Goal: Information Seeking & Learning: Check status

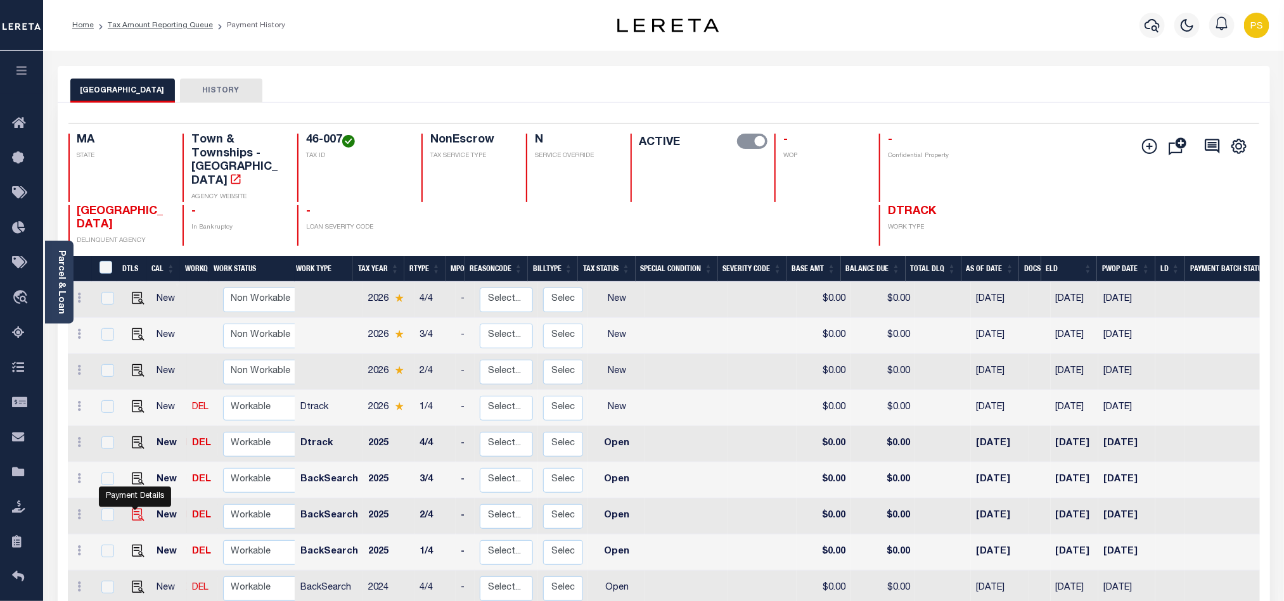
click at [135, 509] on img "" at bounding box center [138, 515] width 13 height 13
checkbox input "true"
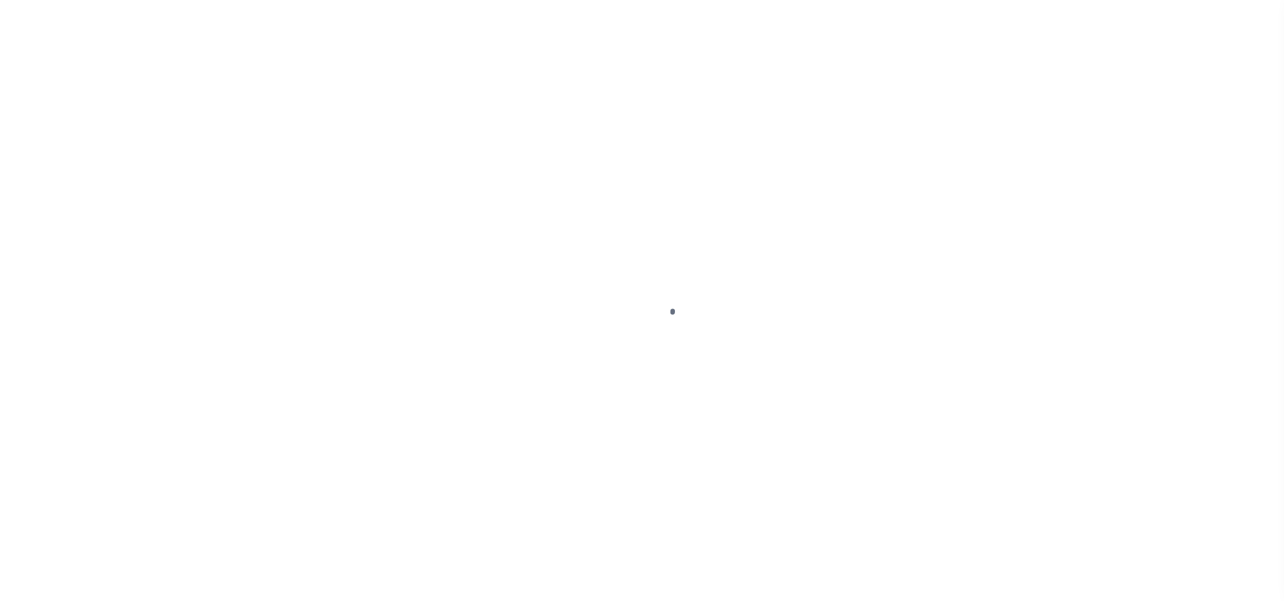
select select "OP2"
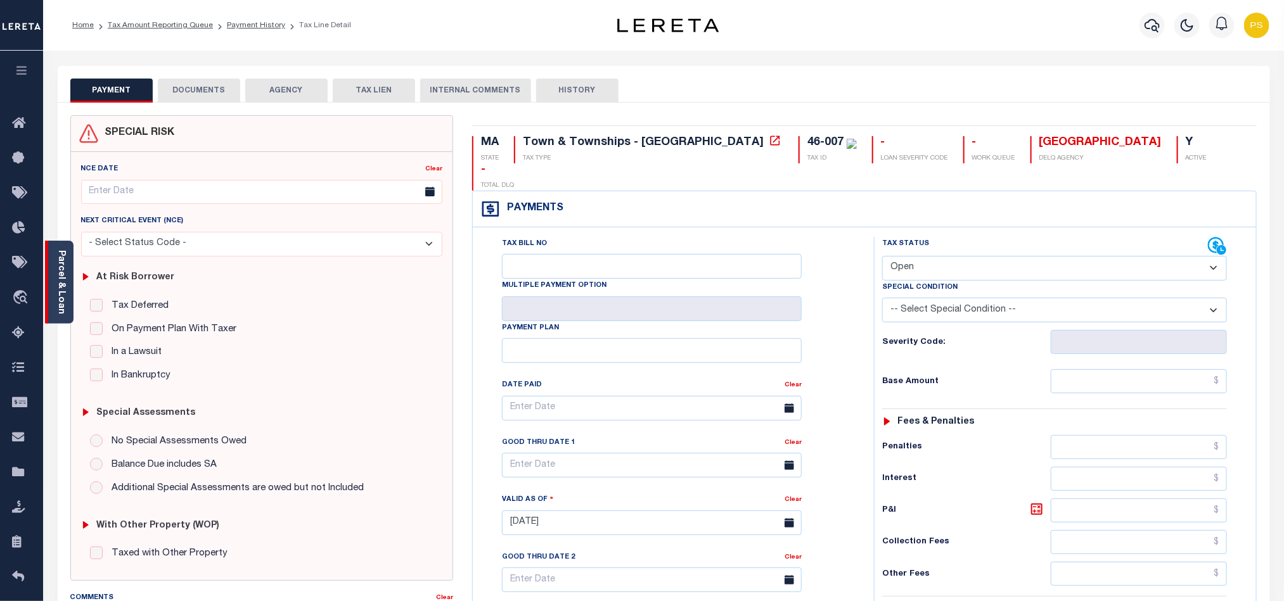
click at [56, 277] on link "Parcel & Loan" at bounding box center [60, 282] width 9 height 64
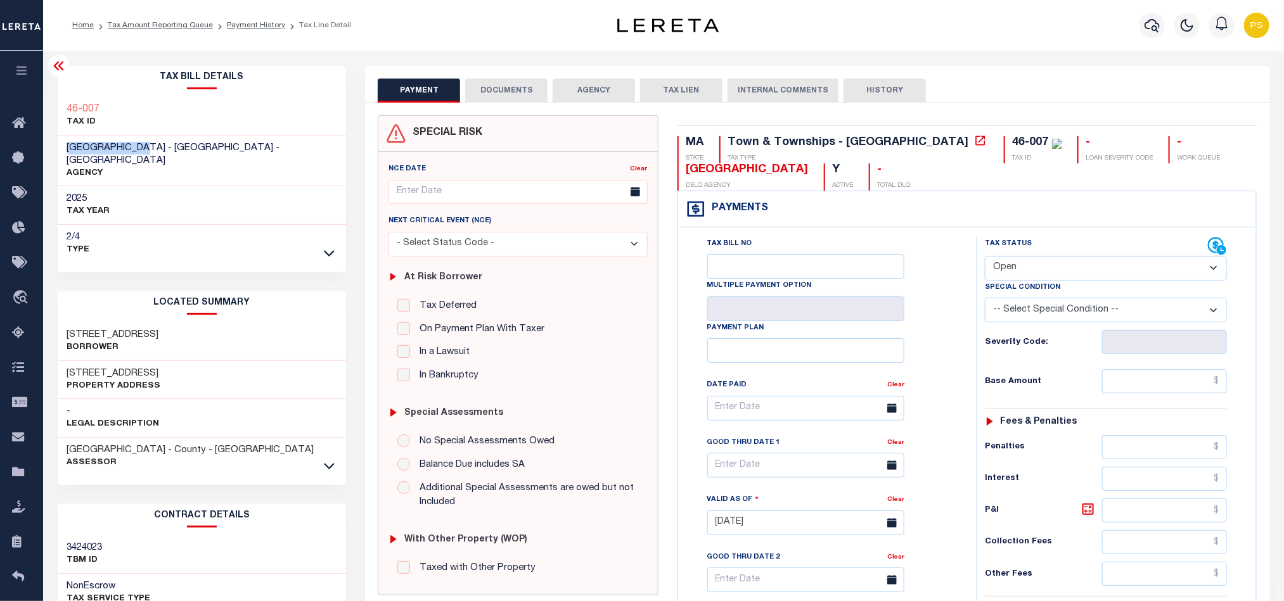
drag, startPoint x: 148, startPoint y: 152, endPoint x: 59, endPoint y: 145, distance: 89.6
click at [59, 145] on div "ABINGTON TOWN - Town & Townships - MA AGENCY" at bounding box center [202, 161] width 289 height 51
copy span "[GEOGRAPHIC_DATA]"
drag, startPoint x: 65, startPoint y: 361, endPoint x: 209, endPoint y: 350, distance: 144.3
click at [209, 361] on div "700 BEDFORD ST Property Address" at bounding box center [202, 380] width 289 height 39
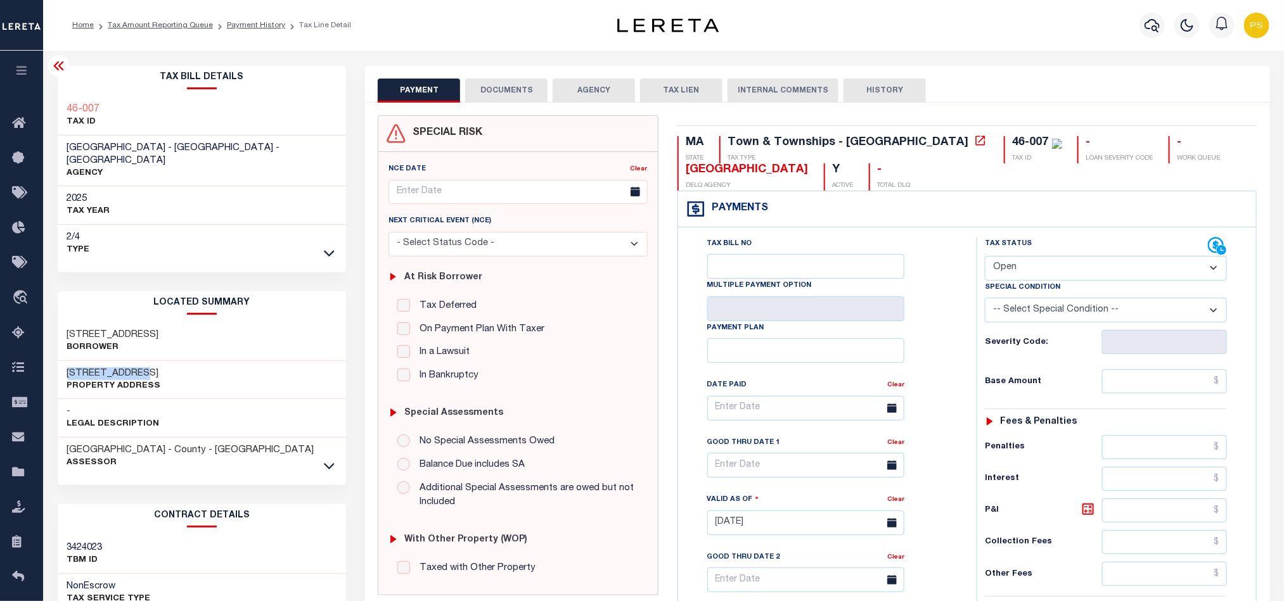
copy h3 "700 BEDFORD ST"
drag, startPoint x: 67, startPoint y: 317, endPoint x: 231, endPoint y: 316, distance: 163.5
click at [231, 322] on div "700 BEDFORD STREET TR Borrower" at bounding box center [202, 341] width 289 height 39
copy h3 "700 BEDFORD STREET TR"
drag, startPoint x: 67, startPoint y: 358, endPoint x: 182, endPoint y: 354, distance: 115.4
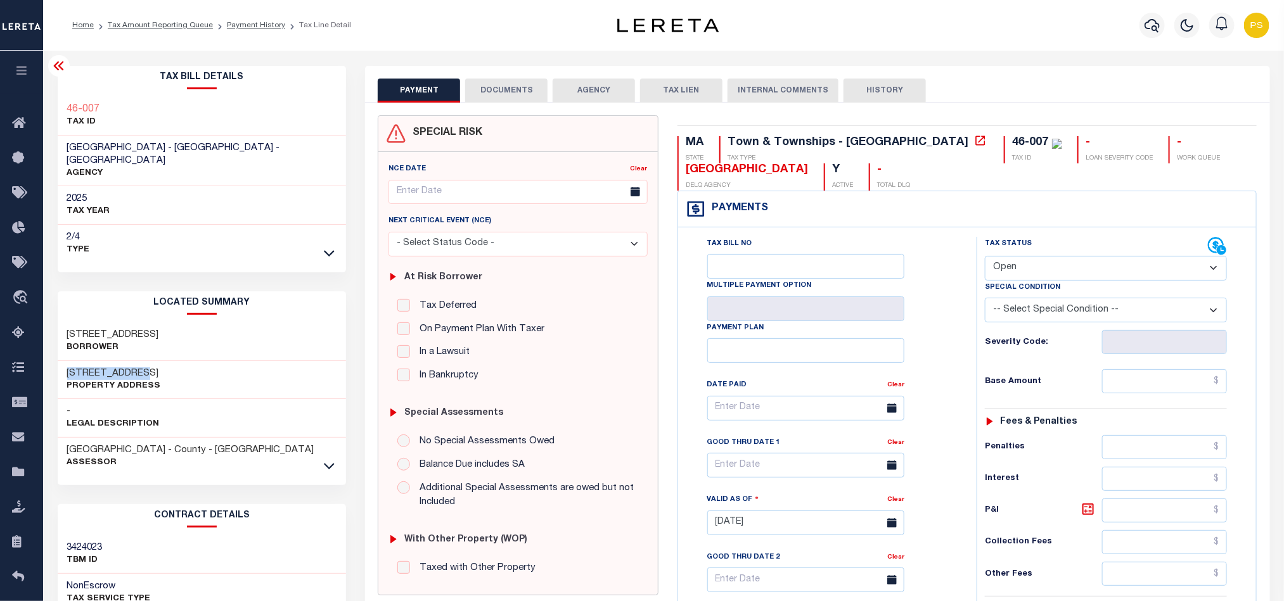
click at [182, 361] on div "700 BEDFORD ST Property Address" at bounding box center [202, 380] width 289 height 39
copy h3 "700 BEDFORD ST"
drag, startPoint x: 63, startPoint y: 147, endPoint x: 144, endPoint y: 139, distance: 82.1
click at [144, 139] on div "ABINGTON TOWN - Town & Townships - MA AGENCY" at bounding box center [202, 161] width 289 height 51
copy span "[GEOGRAPHIC_DATA]"
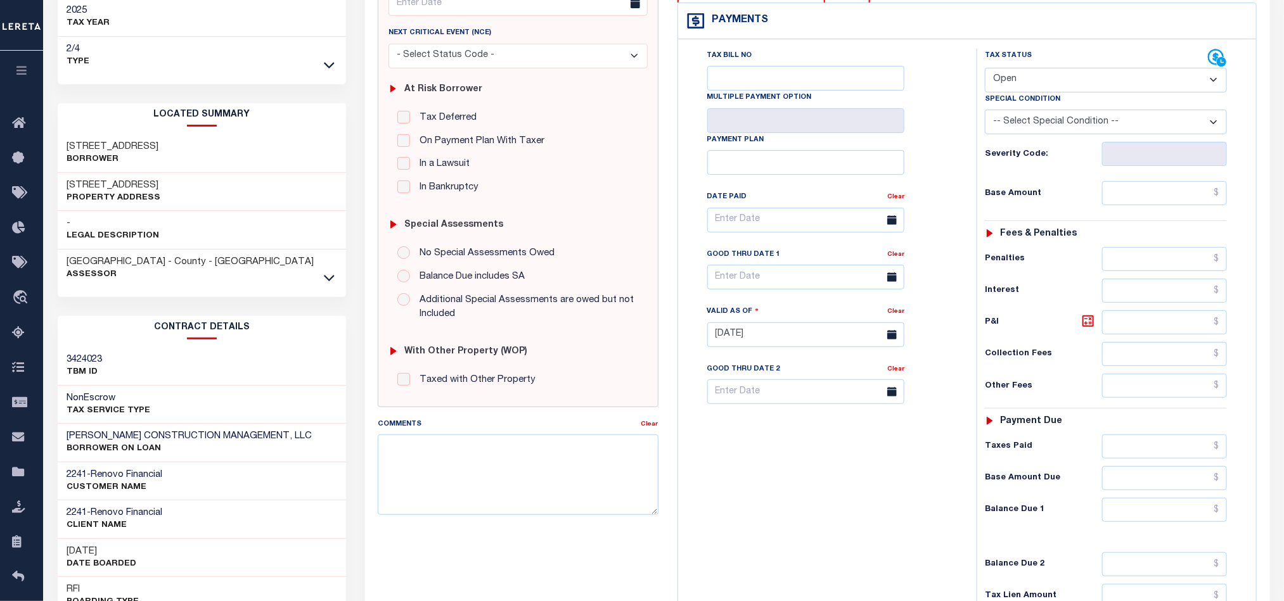
scroll to position [190, 0]
drag, startPoint x: 105, startPoint y: 421, endPoint x: 290, endPoint y: 411, distance: 185.3
click at [290, 422] on div "AHERN CONSTRUCTION MANAGEMENT, LLC BORROWER ON LOAN" at bounding box center [202, 441] width 289 height 39
copy h3 "CONSTRUCTION MANAGEMENT, LLC"
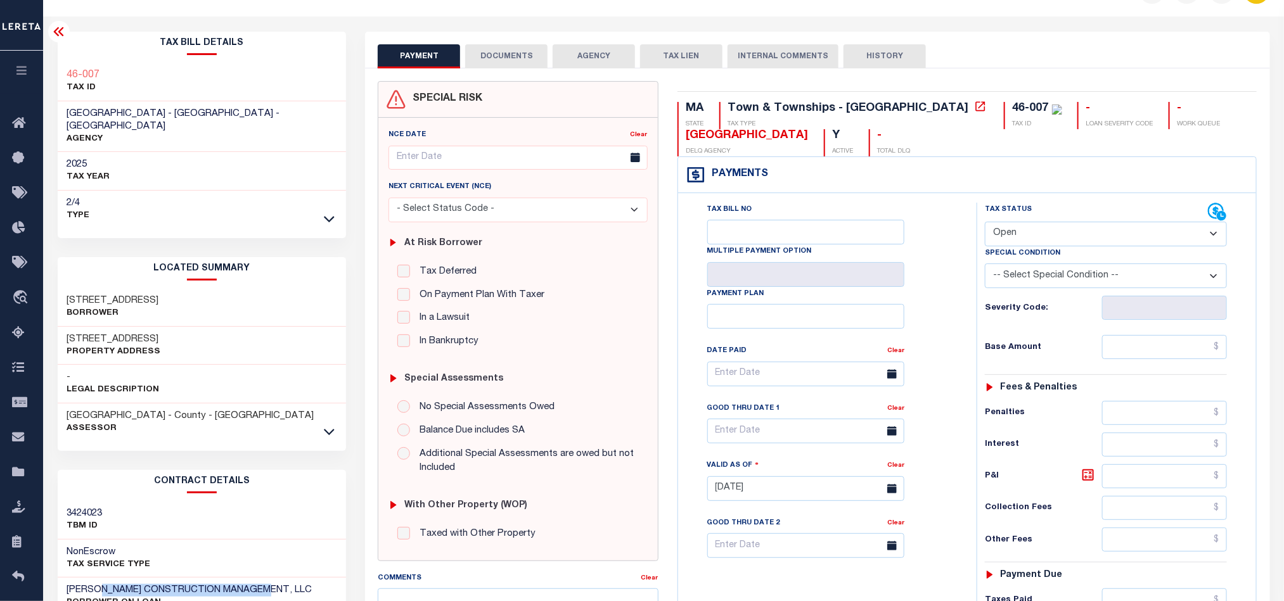
scroll to position [0, 0]
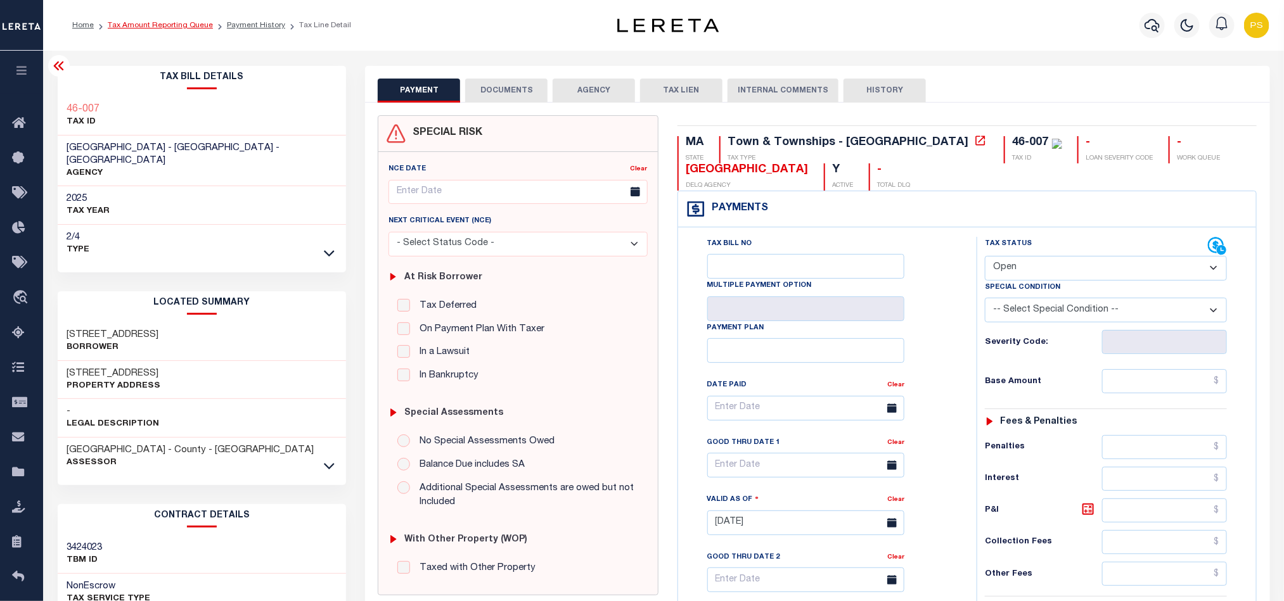
click at [182, 27] on link "Tax Amount Reporting Queue" at bounding box center [160, 26] width 105 height 8
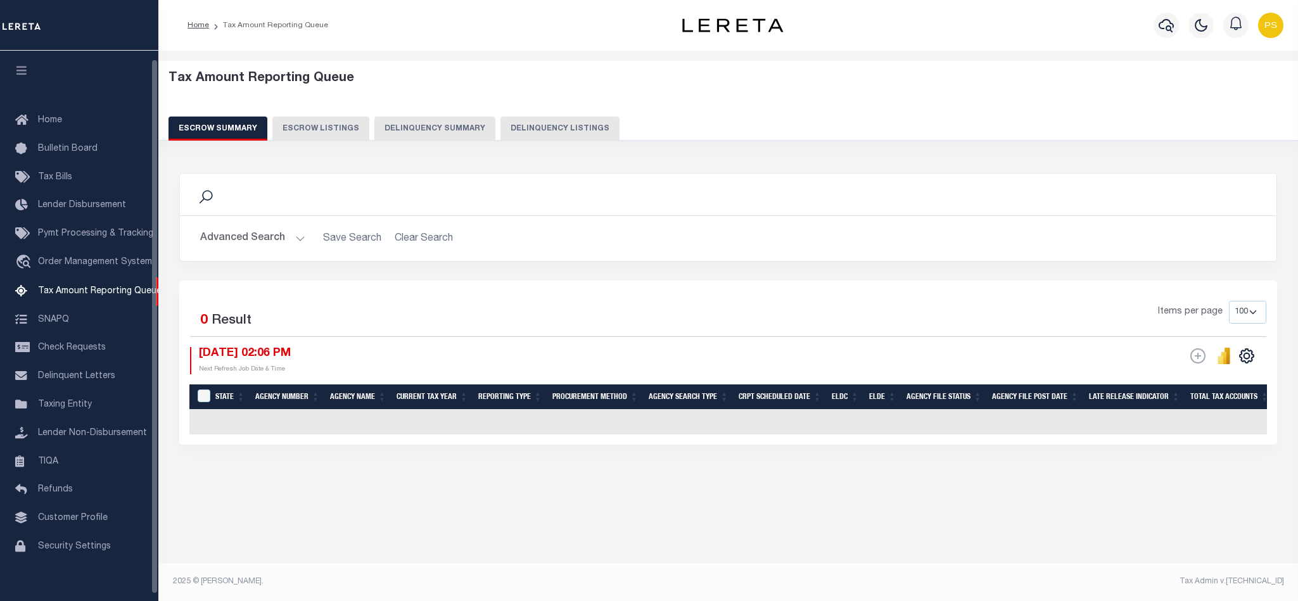
select select "100"
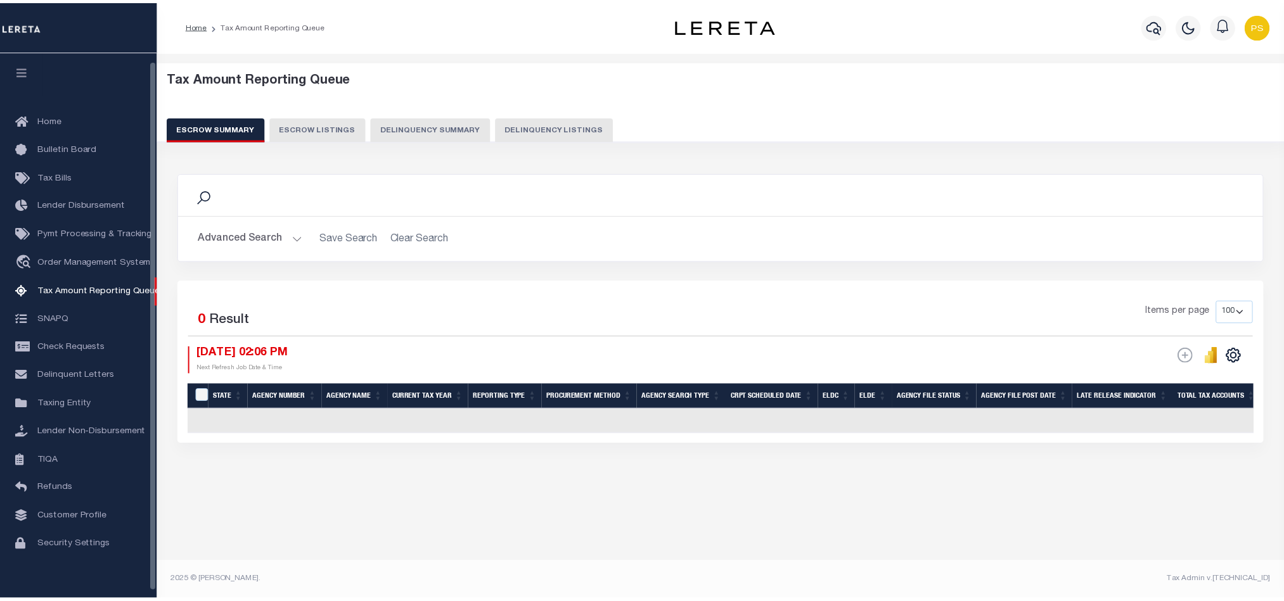
scroll to position [8, 0]
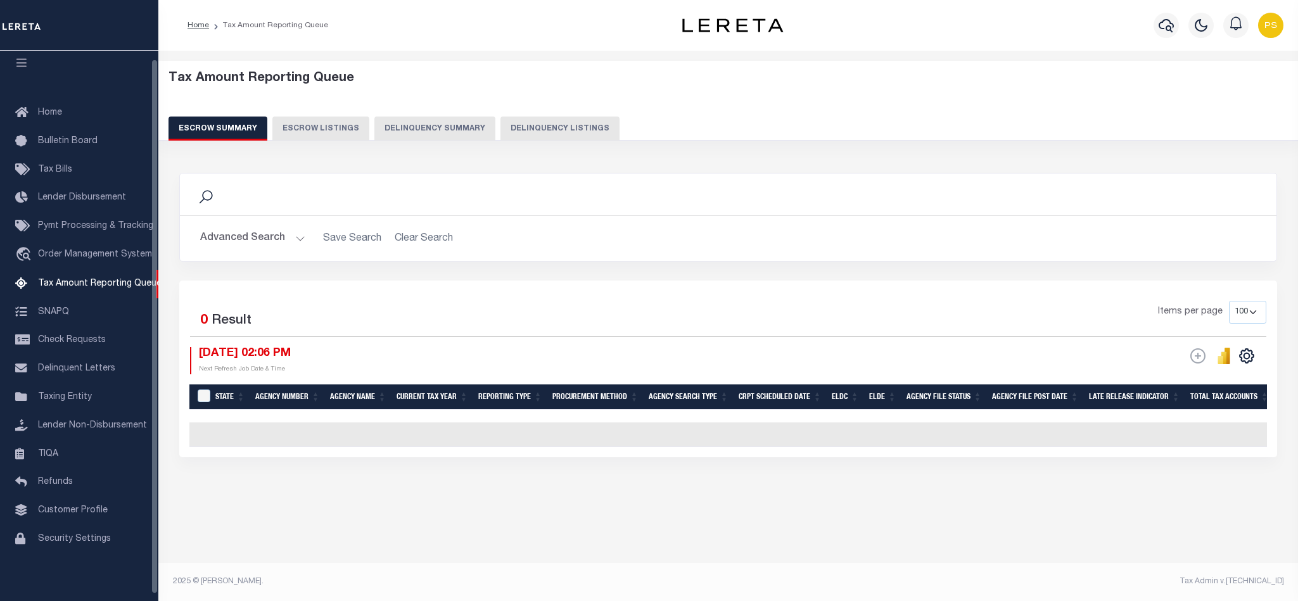
click at [539, 127] on button "Delinquency Listings" at bounding box center [560, 129] width 119 height 24
select select "100"
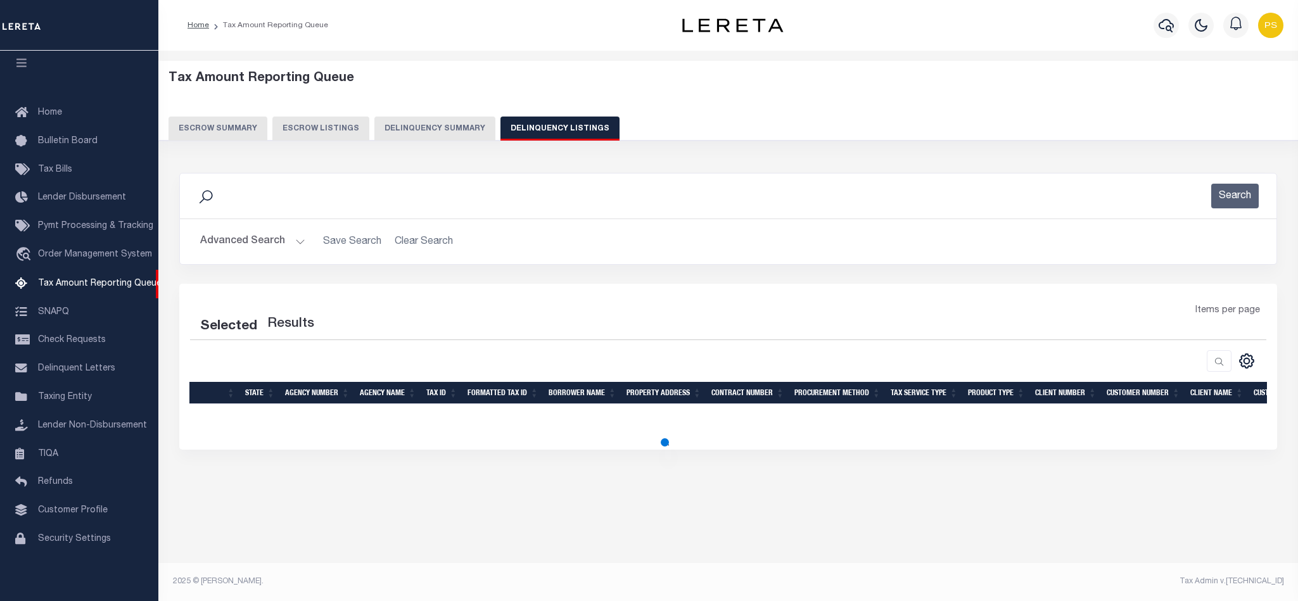
select select "100"
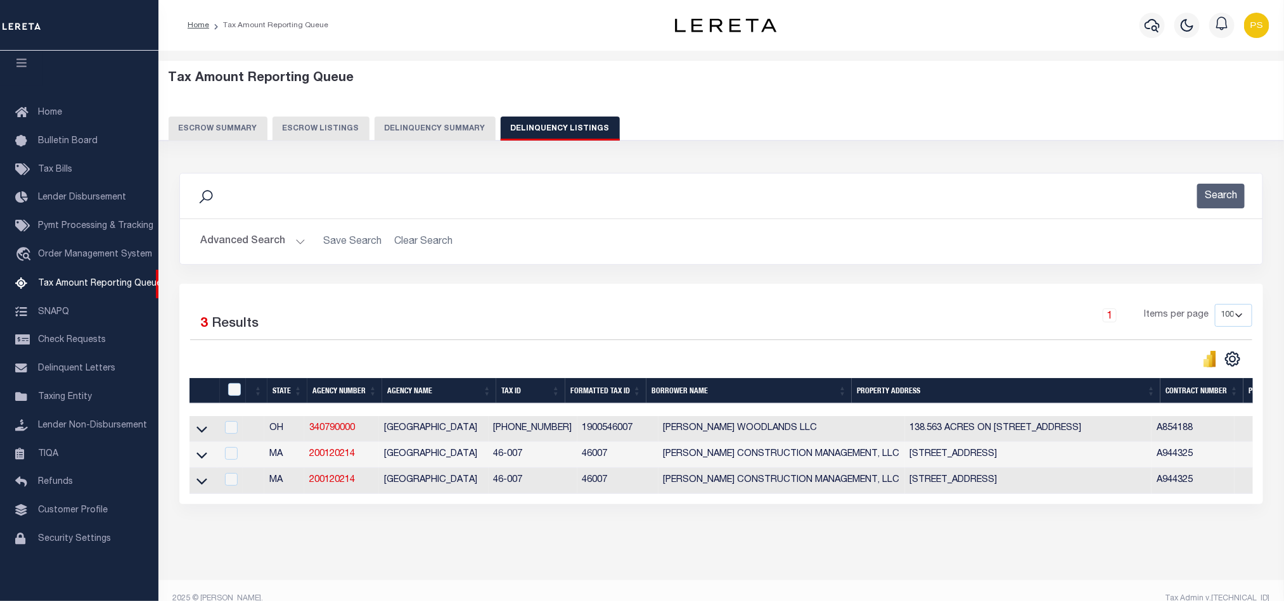
click at [222, 247] on button "Advanced Search" at bounding box center [252, 241] width 105 height 25
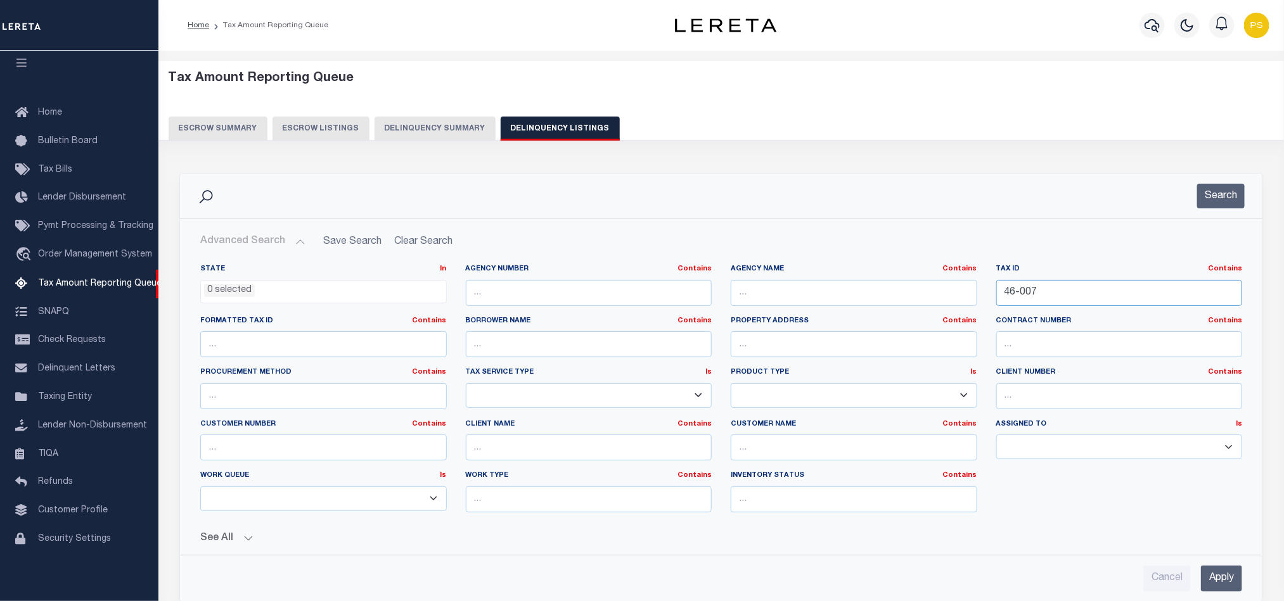
click at [1019, 293] on input "46-007" at bounding box center [1119, 293] width 246 height 26
paste input "3-18-0"
type input "43-18-0"
click at [1222, 586] on input "Apply" at bounding box center [1221, 579] width 41 height 26
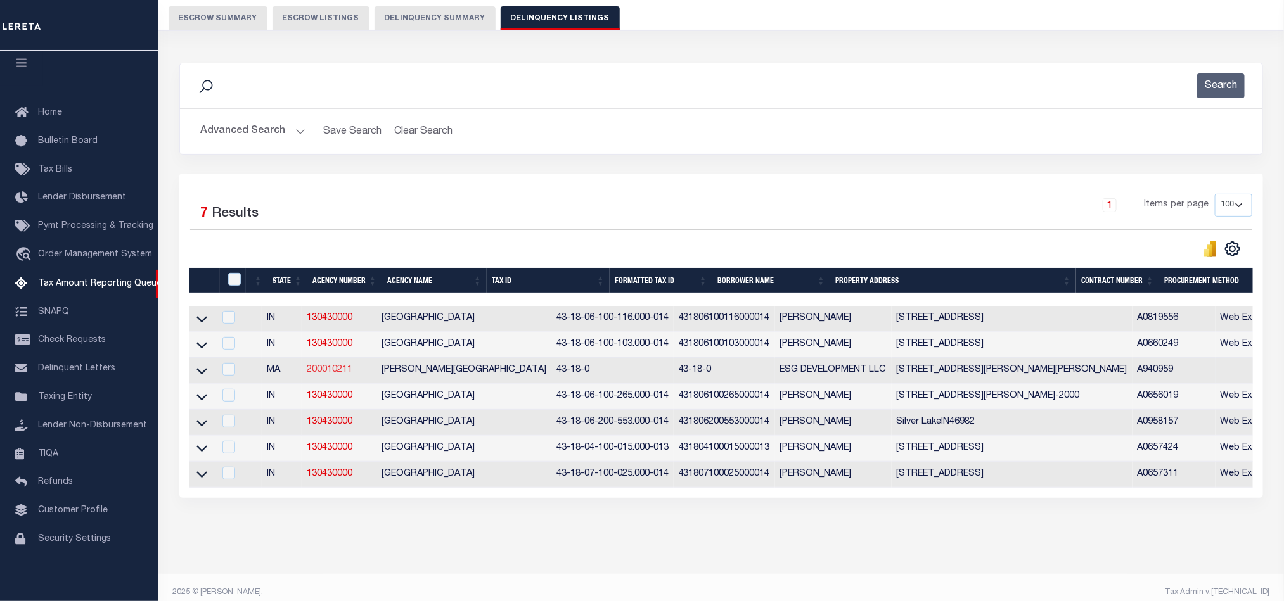
scroll to position [136, 0]
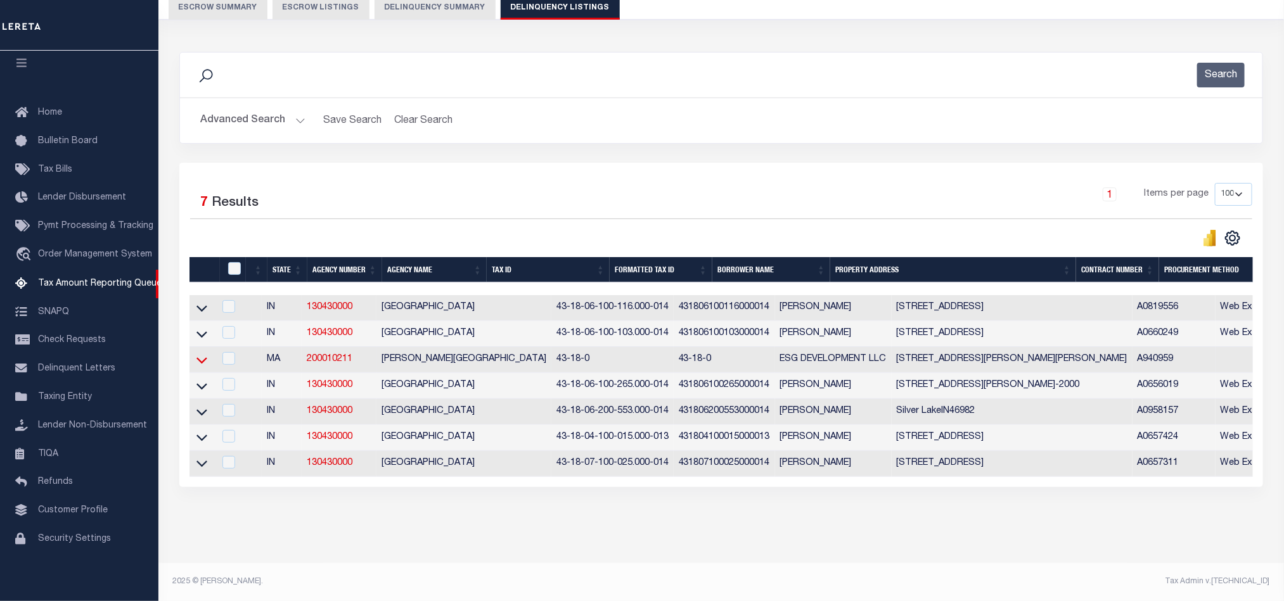
click at [198, 354] on icon at bounding box center [201, 360] width 11 height 13
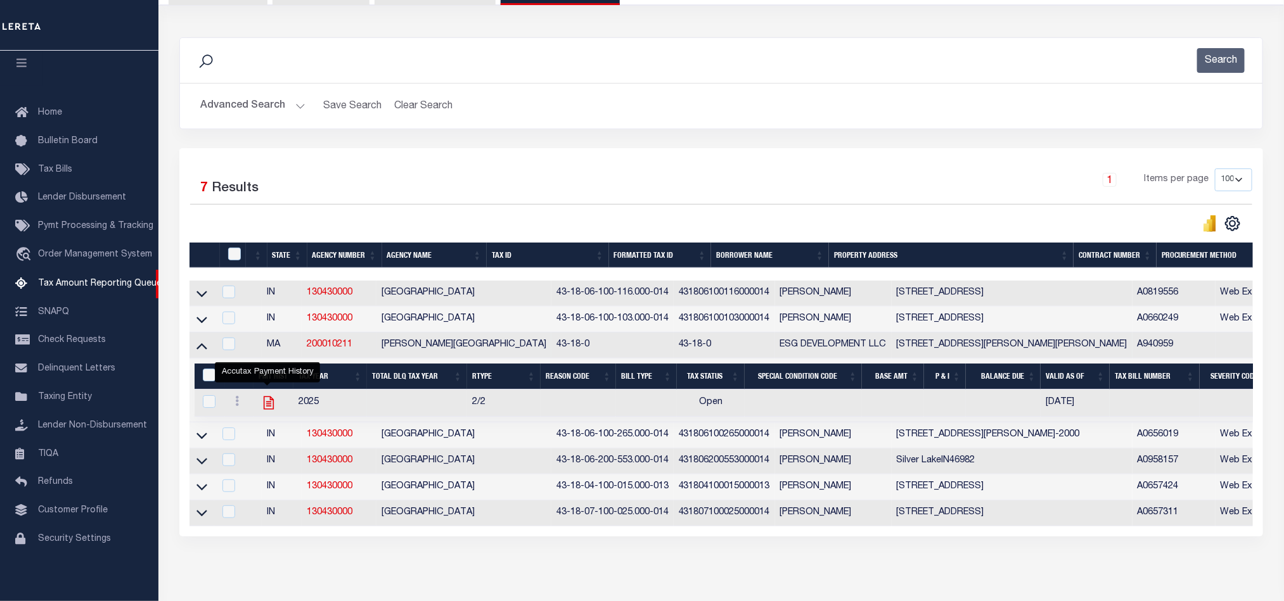
click at [267, 409] on icon "" at bounding box center [269, 402] width 10 height 13
checkbox input "true"
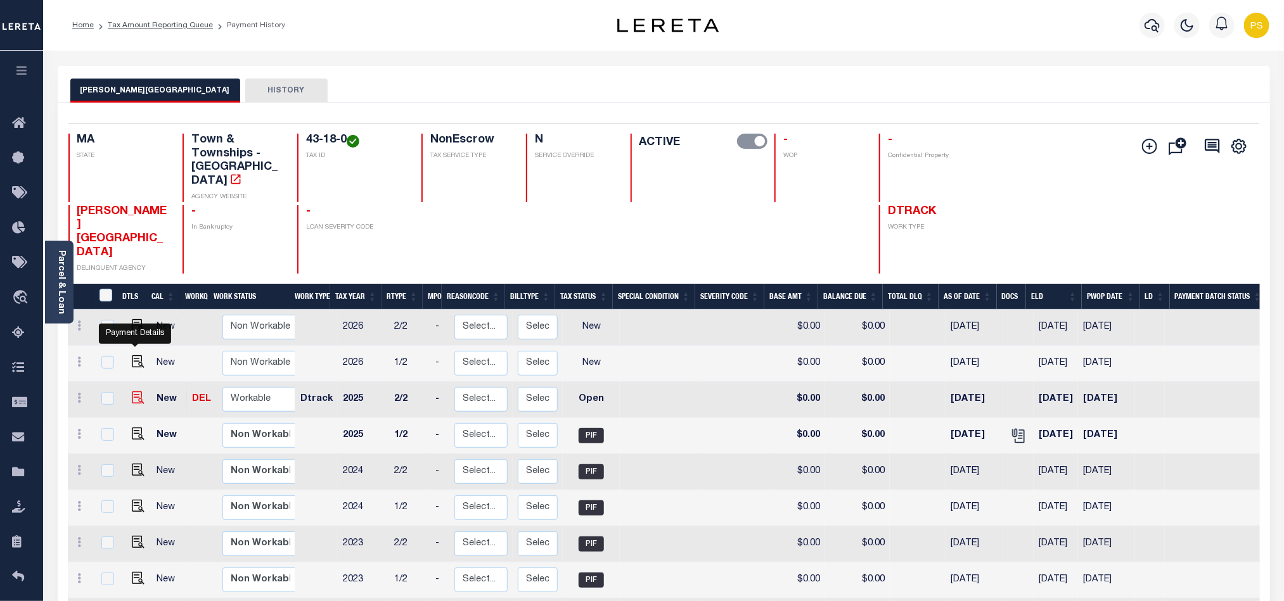
click at [134, 392] on img "" at bounding box center [138, 398] width 13 height 13
checkbox input "true"
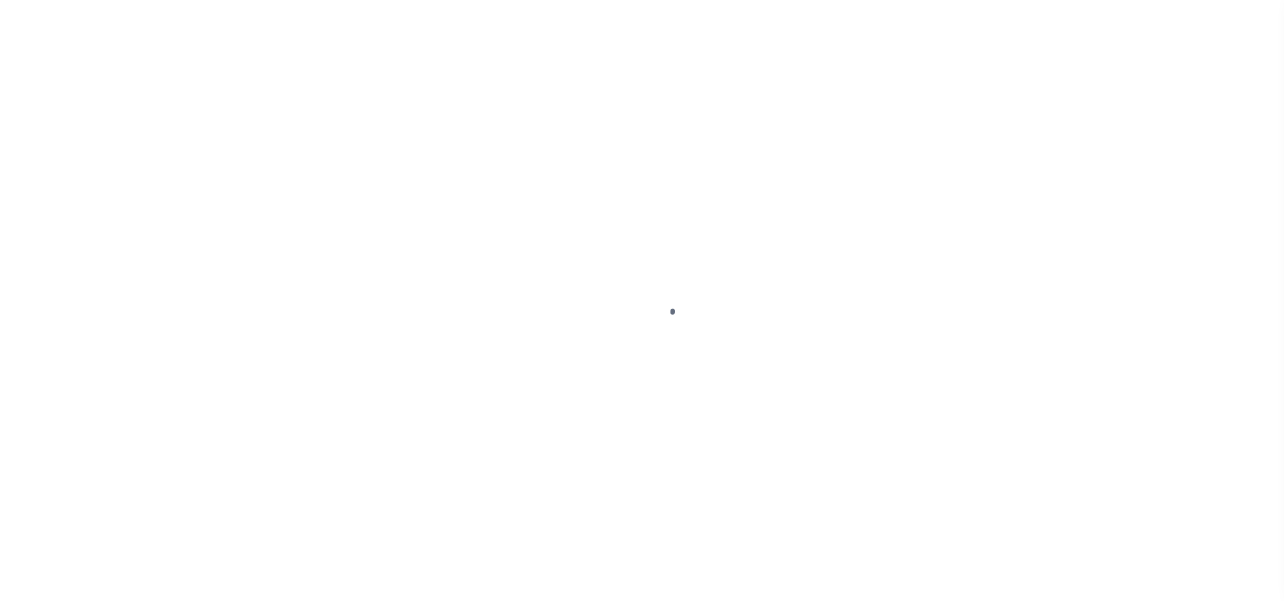
select select "OP2"
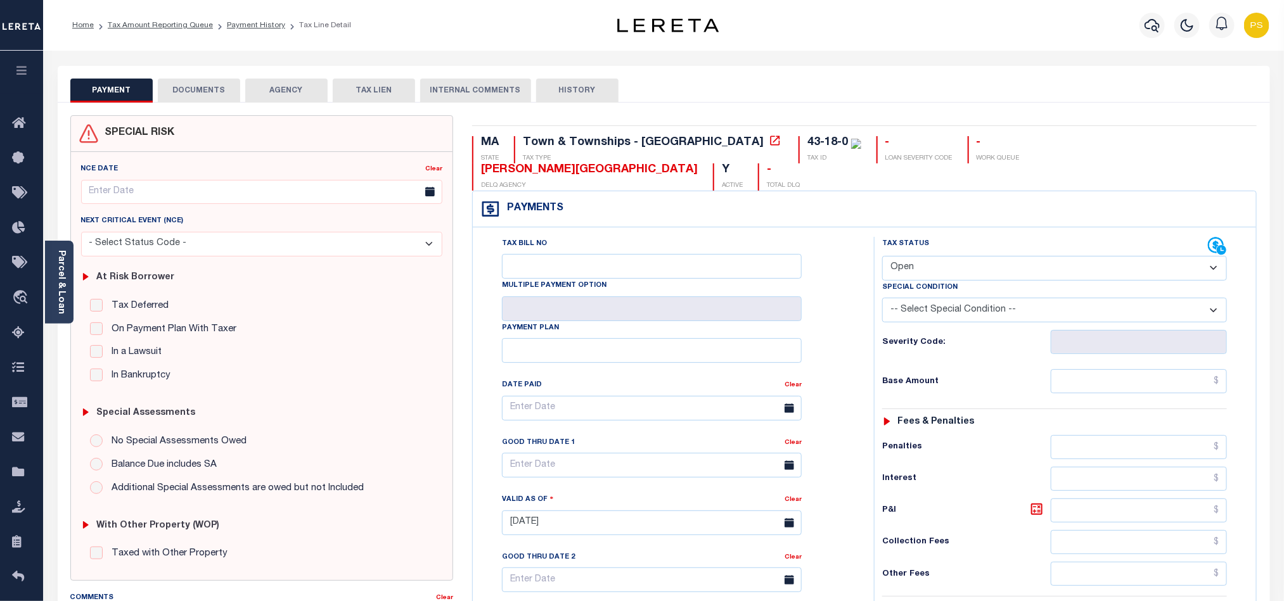
click at [912, 256] on select "- Select Status Code - Open Due/Unpaid Paid Incomplete No Tax Due Internal Refu…" at bounding box center [1054, 268] width 345 height 25
click at [59, 274] on link "Parcel & Loan" at bounding box center [60, 282] width 9 height 64
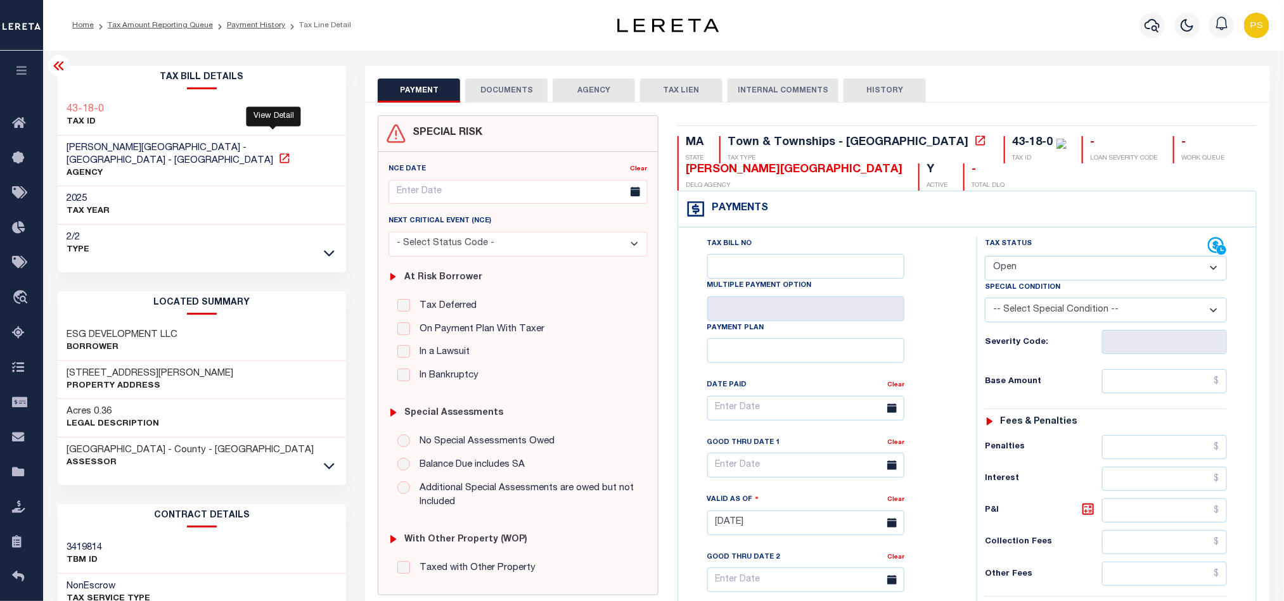
click at [278, 152] on icon at bounding box center [284, 158] width 13 height 13
click at [139, 25] on link "Tax Amount Reporting Queue" at bounding box center [160, 26] width 105 height 8
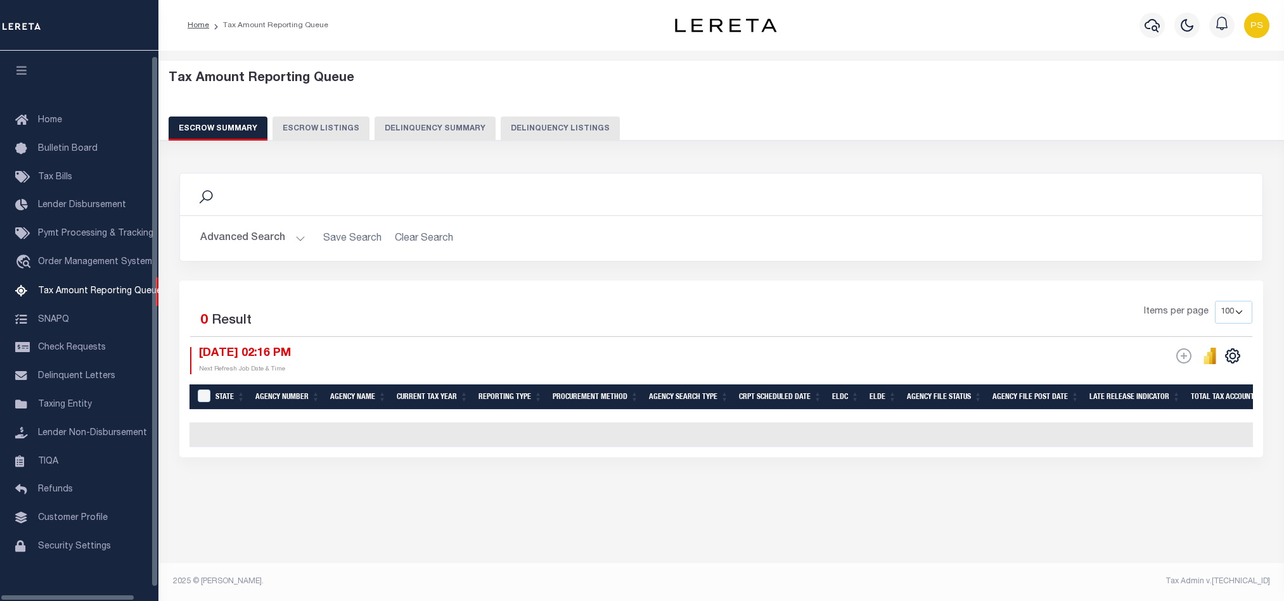
select select "100"
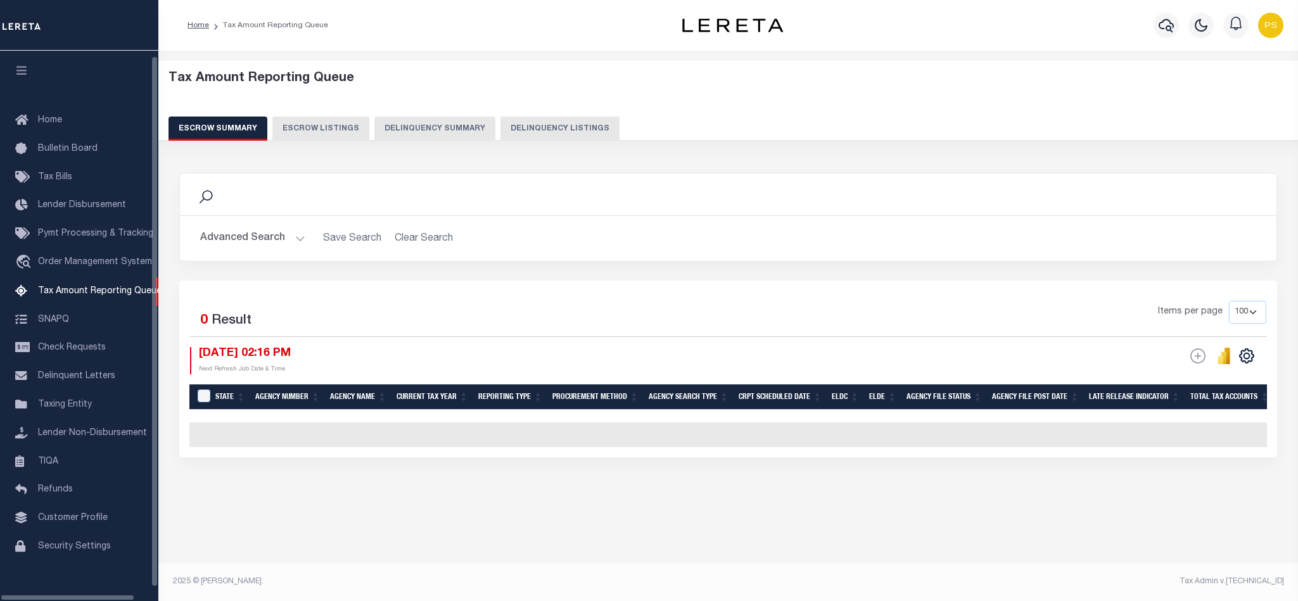
scroll to position [6, 0]
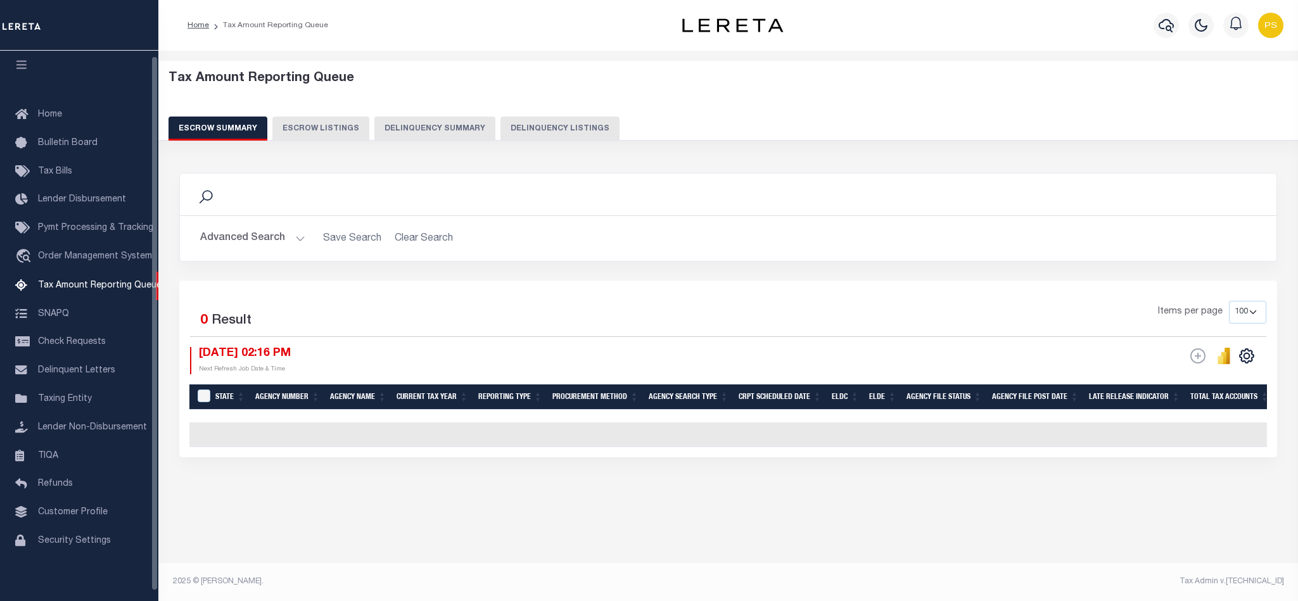
click at [587, 137] on button "Delinquency Listings" at bounding box center [560, 129] width 119 height 24
select select "100"
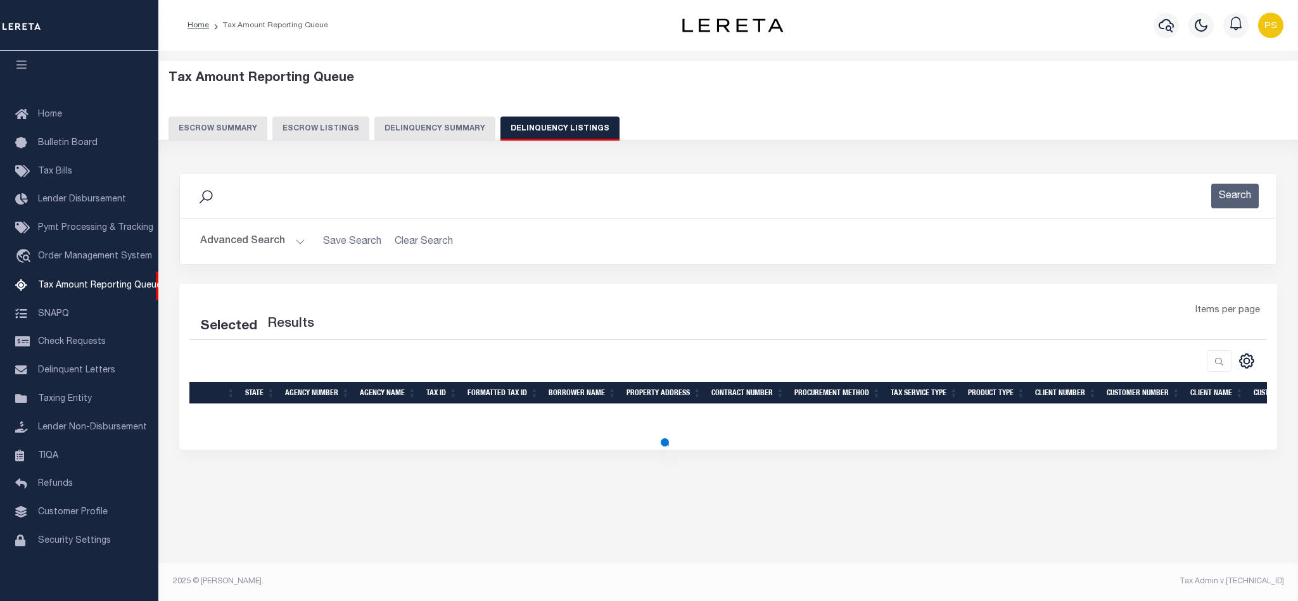
select select "100"
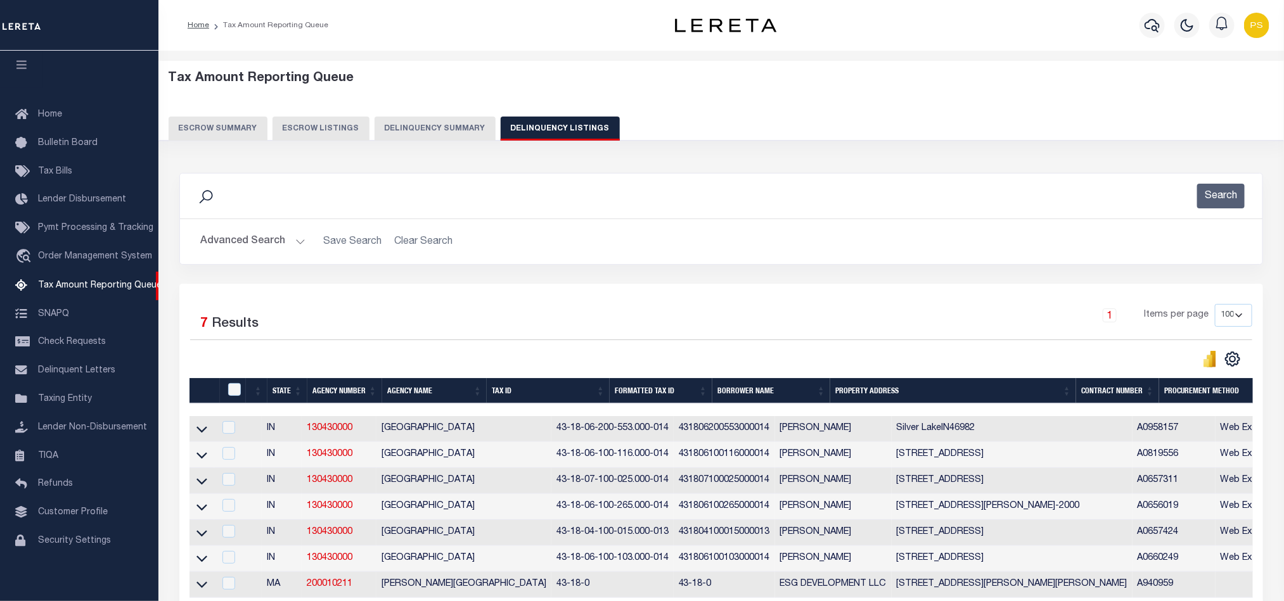
click at [232, 247] on button "Advanced Search" at bounding box center [252, 241] width 105 height 25
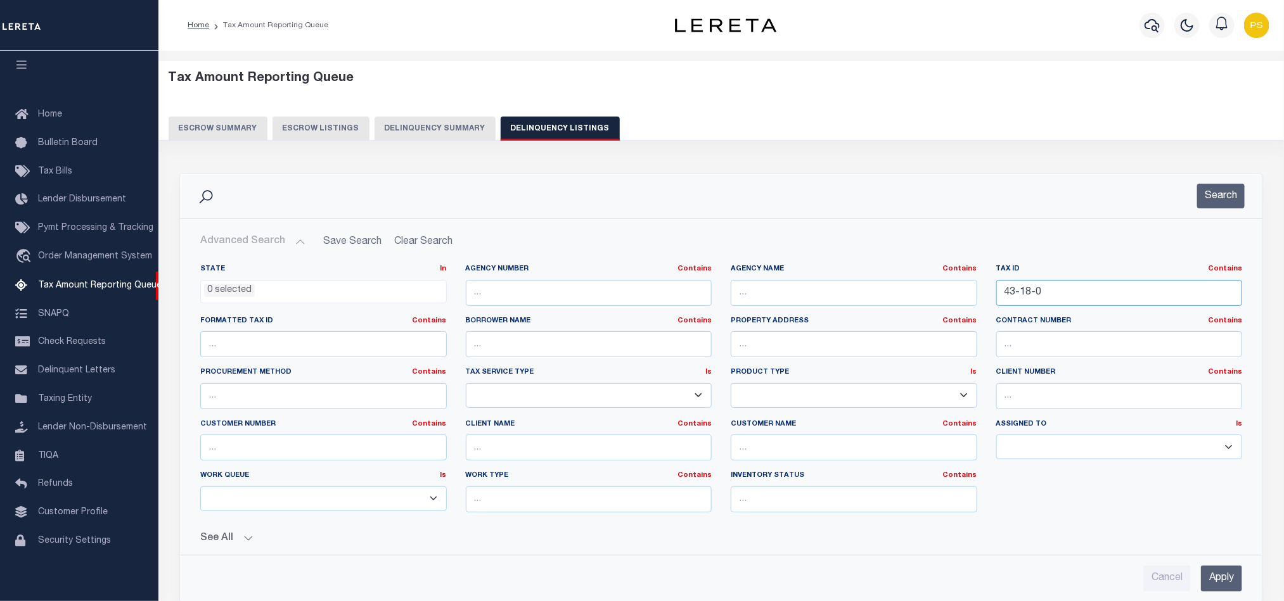
click at [1027, 297] on input "43-18-0" at bounding box center [1119, 293] width 246 height 26
paste input "10918043016000036"
type input "410918043016000036"
click at [1230, 582] on input "Apply" at bounding box center [1221, 579] width 41 height 26
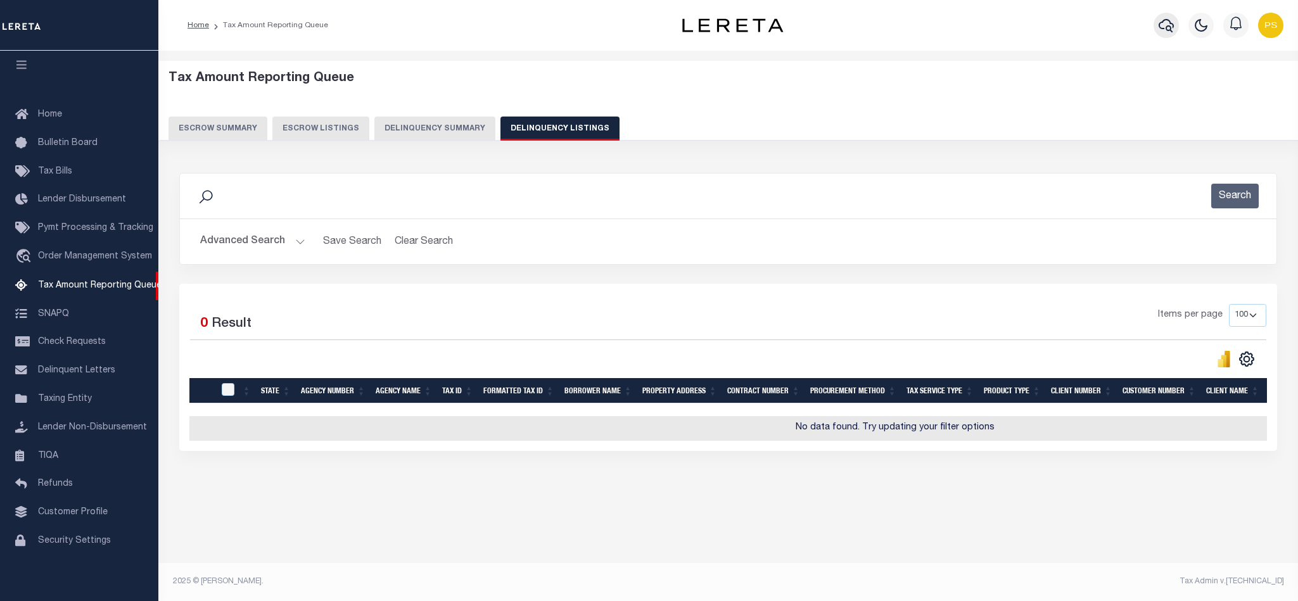
click at [1170, 27] on icon "button" at bounding box center [1166, 25] width 15 height 15
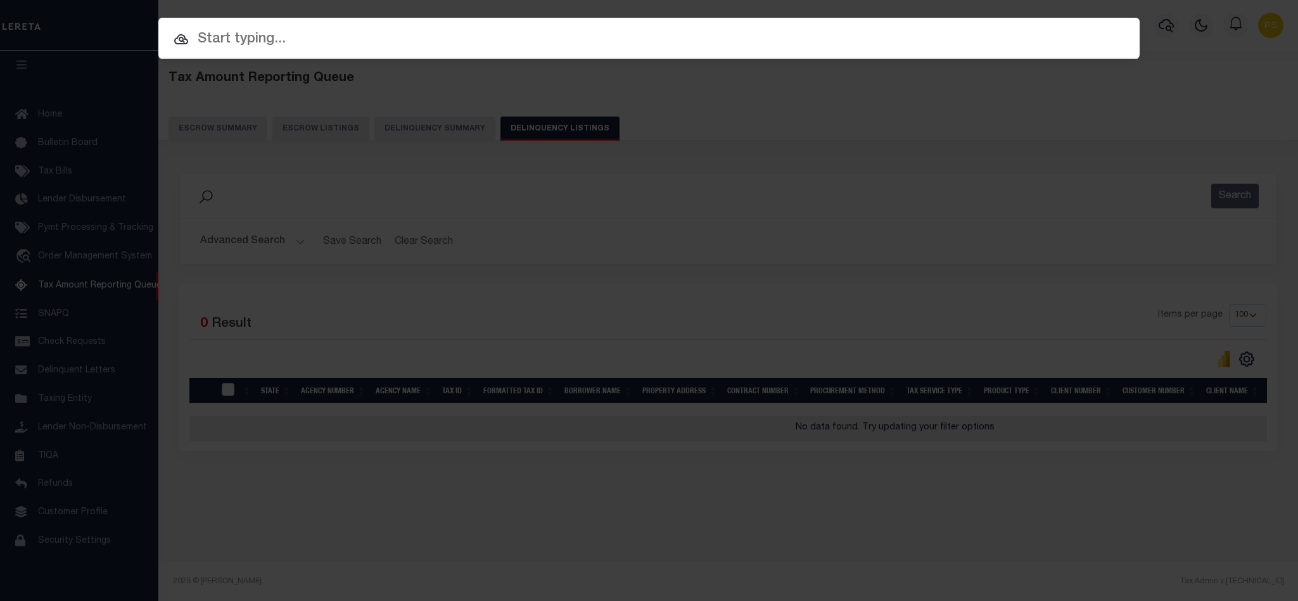
paste input "80105682-10"
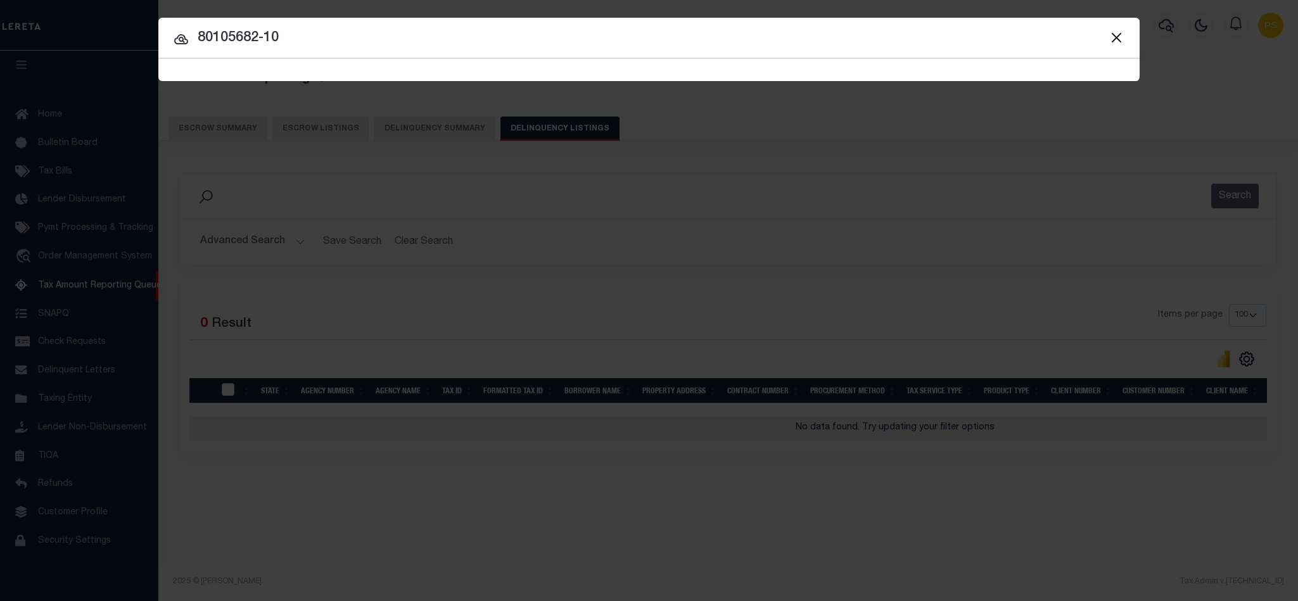
type input "80105682-10"
